Goal: Task Accomplishment & Management: Complete application form

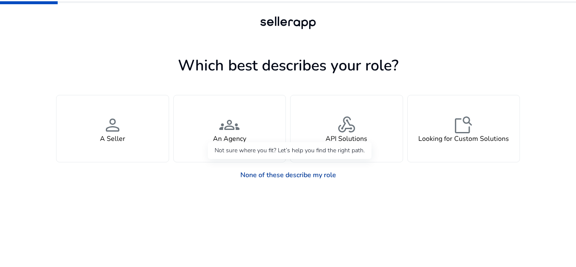
click at [269, 175] on link "None of these describe my role" at bounding box center [288, 175] width 109 height 17
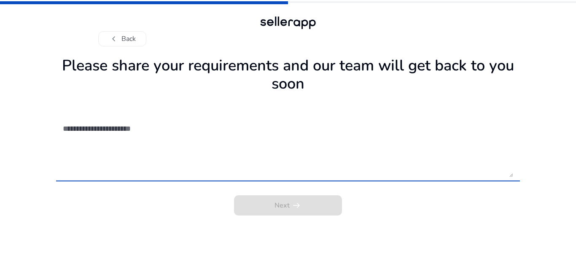
click at [116, 128] on textarea at bounding box center [288, 147] width 450 height 60
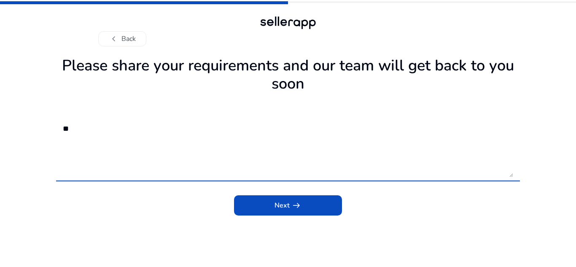
type textarea "*"
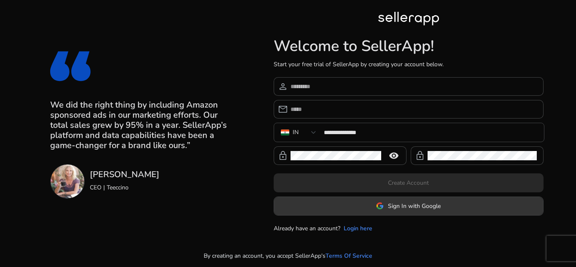
click at [407, 206] on span "Sign In with Google" at bounding box center [414, 206] width 53 height 9
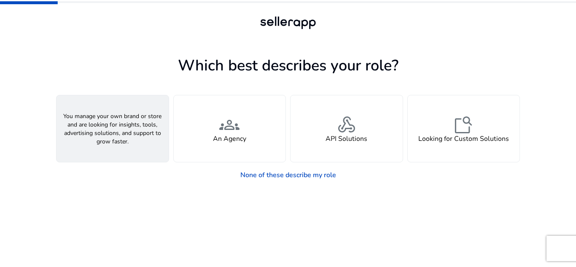
click at [128, 129] on div "person A Seller" at bounding box center [113, 128] width 112 height 67
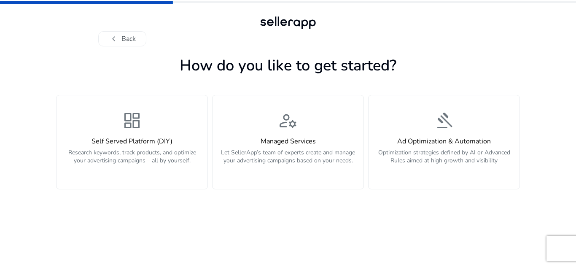
click at [128, 129] on span "dashboard" at bounding box center [132, 121] width 20 height 20
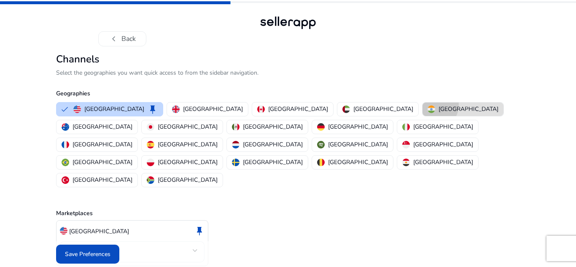
click at [428, 105] on div "[GEOGRAPHIC_DATA]" at bounding box center [463, 109] width 71 height 9
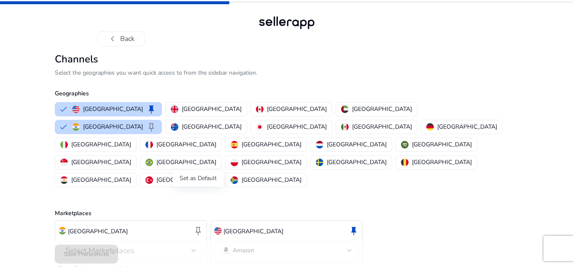
click at [196, 226] on span "keep" at bounding box center [198, 231] width 10 height 10
click at [192, 241] on div "Select Marketplaces" at bounding box center [130, 250] width 131 height 19
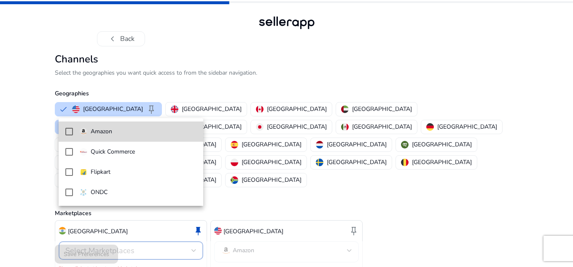
click at [104, 129] on p "Amazon" at bounding box center [102, 131] width 22 height 9
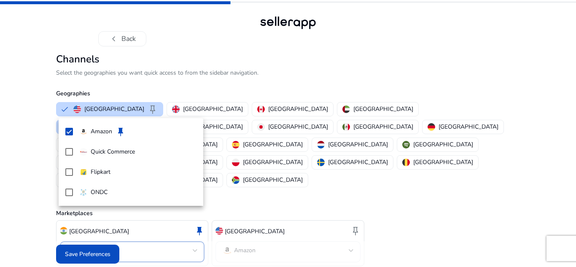
click at [81, 253] on div at bounding box center [288, 133] width 576 height 267
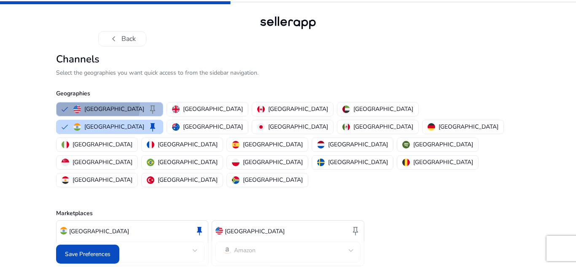
click at [83, 105] on div "United States keep" at bounding box center [115, 109] width 84 height 10
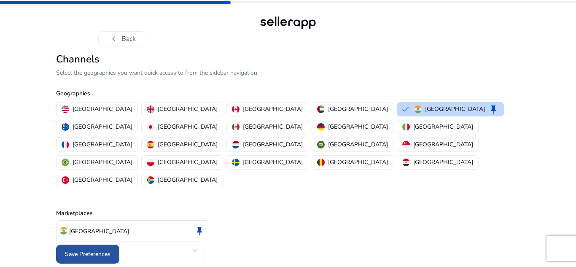
click at [87, 250] on span "Save Preferences" at bounding box center [88, 254] width 46 height 9
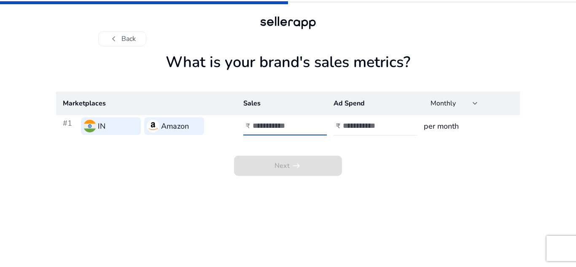
click at [265, 124] on input "number" at bounding box center [281, 125] width 57 height 9
type input "**"
click at [303, 129] on input "**" at bounding box center [281, 125] width 57 height 9
click at [289, 126] on input "**" at bounding box center [281, 125] width 57 height 9
click at [473, 102] on div at bounding box center [475, 103] width 5 height 3
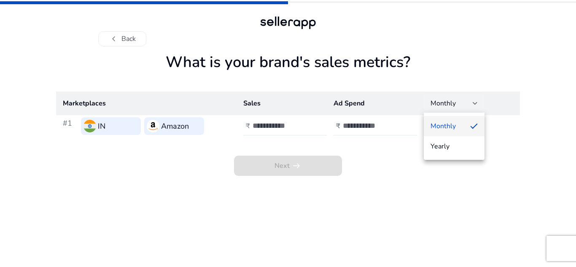
click at [473, 102] on div at bounding box center [288, 133] width 576 height 267
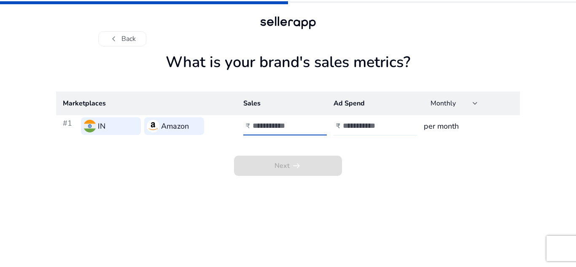
click at [262, 127] on input "number" at bounding box center [281, 125] width 57 height 9
type input "**"
click at [361, 127] on input "number" at bounding box center [371, 125] width 57 height 9
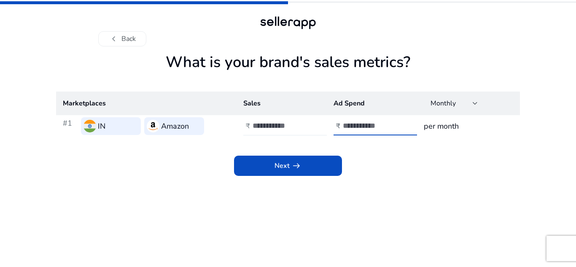
type input "**"
click at [279, 125] on input "**" at bounding box center [281, 125] width 57 height 9
click at [271, 128] on input "**" at bounding box center [281, 125] width 57 height 9
type input "*"
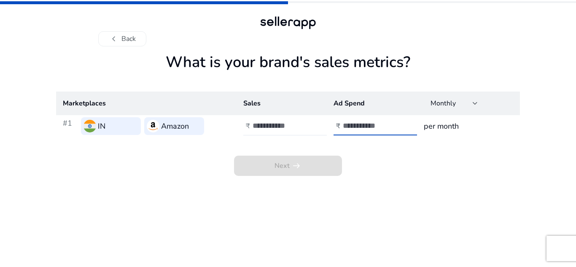
click at [362, 124] on input "**" at bounding box center [371, 125] width 57 height 9
type input "*"
click at [281, 128] on input "number" at bounding box center [281, 125] width 57 height 9
type input "*"
click at [359, 127] on input "number" at bounding box center [371, 125] width 57 height 9
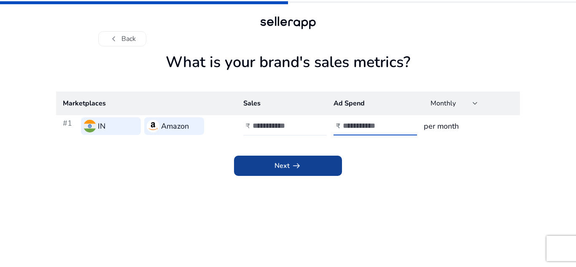
type input "*"
click at [295, 165] on span "arrow_right_alt" at bounding box center [296, 166] width 10 height 10
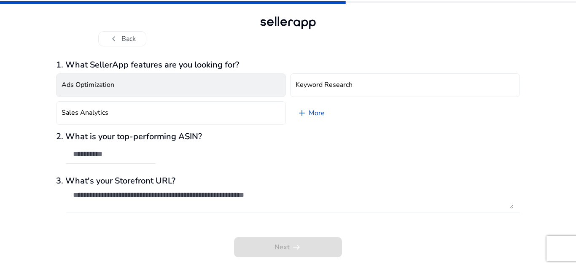
click at [261, 84] on button "Ads Optimization" at bounding box center [171, 85] width 230 height 24
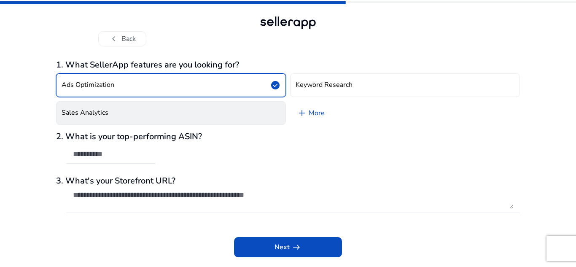
click at [240, 113] on button "Sales Analytics" at bounding box center [171, 113] width 230 height 24
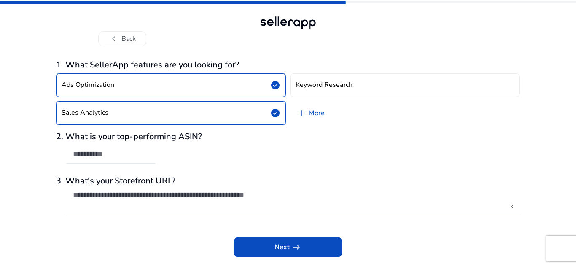
click at [232, 154] on div "2. What is your top-performing ASIN?" at bounding box center [288, 152] width 464 height 41
click at [130, 154] on input "text" at bounding box center [111, 153] width 76 height 9
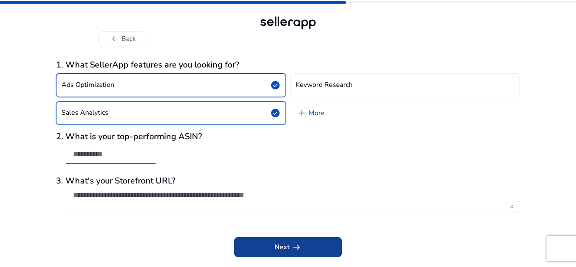
click at [285, 248] on span "Next arrow_right_alt" at bounding box center [288, 247] width 27 height 10
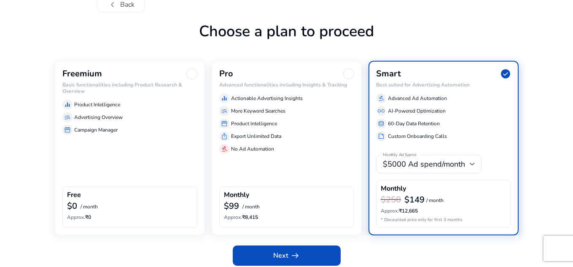
scroll to position [40, 0]
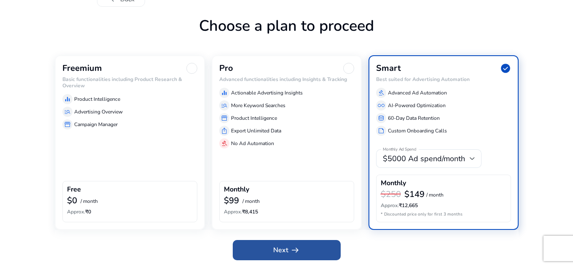
click at [288, 248] on app-icon "arrow_right_alt" at bounding box center [294, 250] width 12 height 10
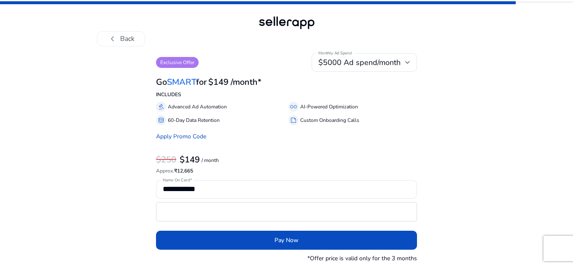
scroll to position [0, 0]
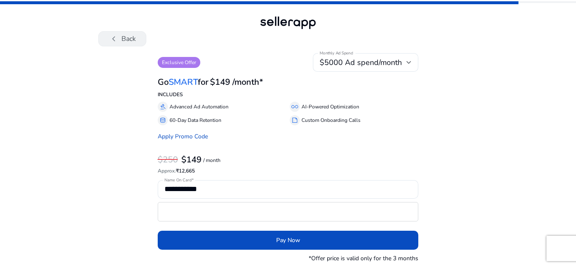
click at [124, 38] on button "chevron_left Back" at bounding box center [122, 38] width 48 height 15
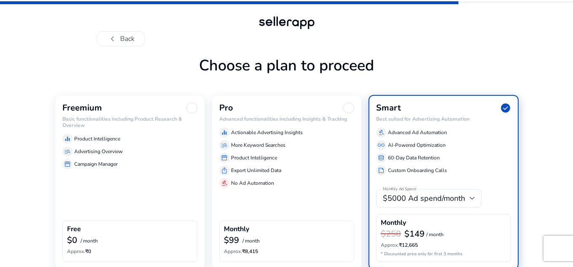
click at [81, 232] on div "Free" at bounding box center [130, 230] width 126 height 10
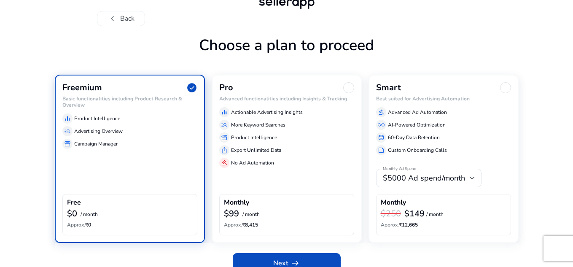
scroll to position [33, 0]
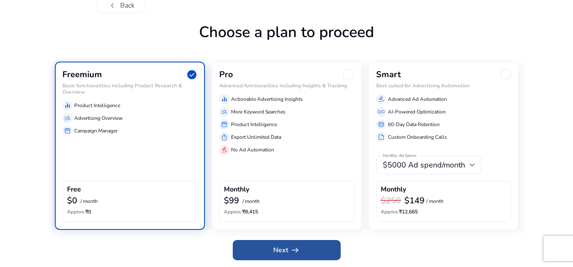
click at [272, 248] on span at bounding box center [287, 250] width 108 height 20
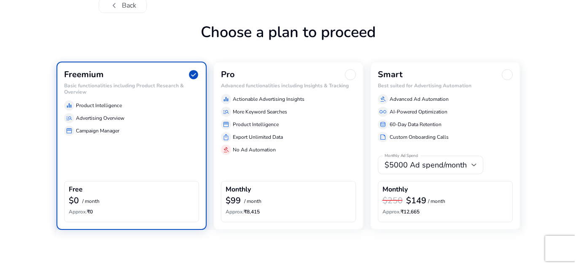
scroll to position [0, 0]
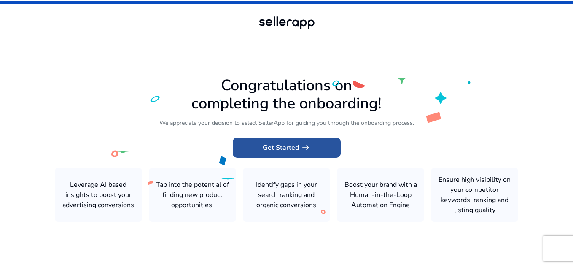
click at [286, 146] on span "Get Started arrow_right_alt" at bounding box center [287, 148] width 48 height 10
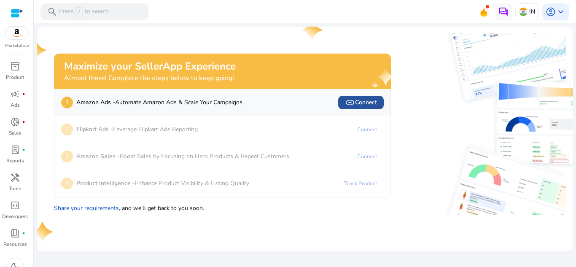
click at [362, 102] on span "link Connect" at bounding box center [361, 102] width 32 height 10
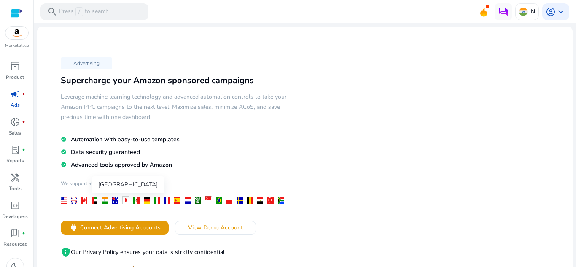
click at [102, 200] on div at bounding box center [105, 200] width 6 height 7
click at [213, 226] on span "View Demo Account" at bounding box center [215, 227] width 55 height 9
click at [490, 12] on link at bounding box center [490, 12] width 0 height 0
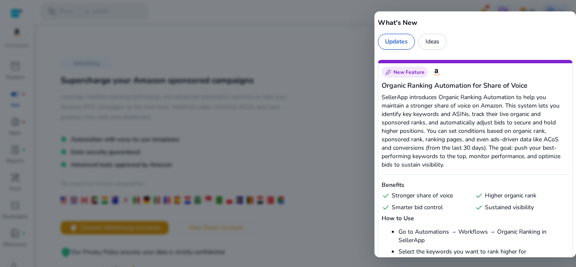
click at [294, 100] on div at bounding box center [288, 133] width 576 height 267
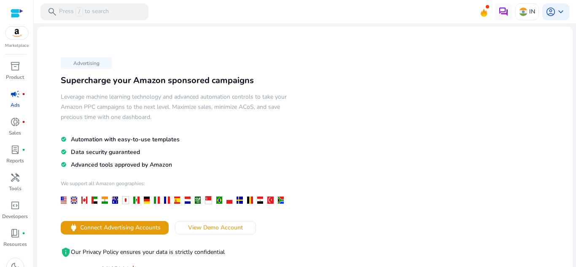
click at [294, 100] on div "Advertising Supercharge your Amazon sponsored campaigns Leverage machine learni…" at bounding box center [174, 165] width 261 height 222
click at [117, 9] on div "search Press / to search" at bounding box center [94, 11] width 108 height 17
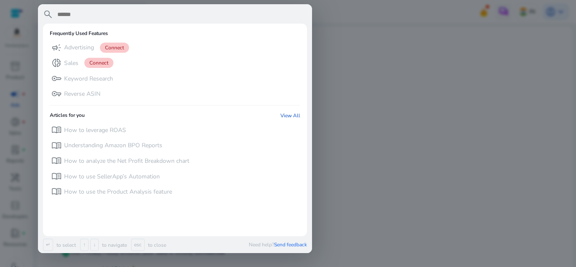
click at [117, 9] on input "text" at bounding box center [182, 14] width 251 height 10
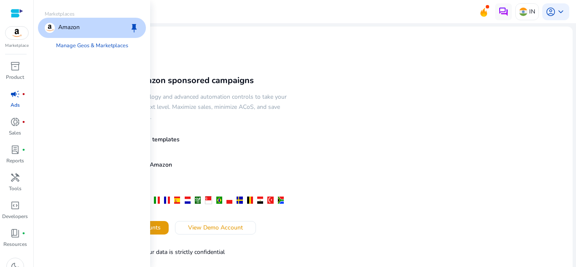
click at [15, 38] on img at bounding box center [16, 33] width 23 height 13
